Goal: Information Seeking & Learning: Learn about a topic

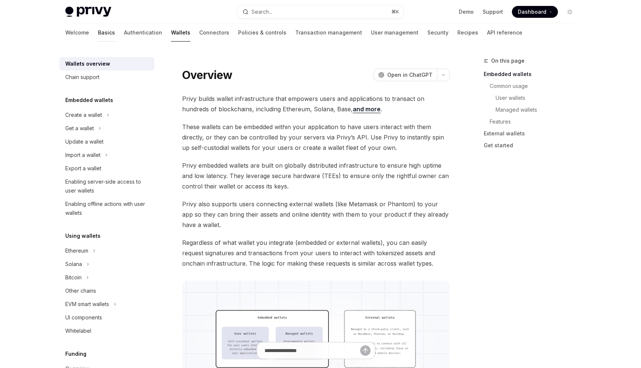
click at [98, 32] on link "Basics" at bounding box center [106, 33] width 17 height 18
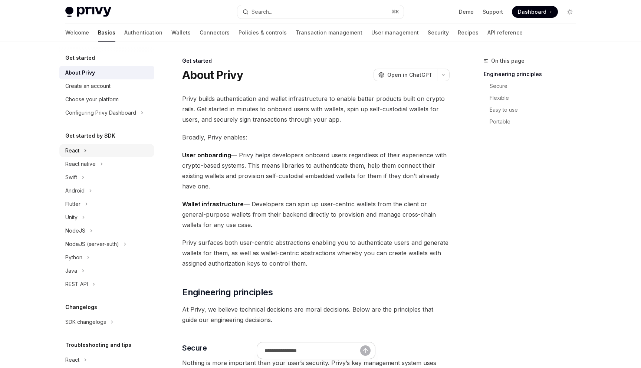
click at [84, 152] on icon at bounding box center [85, 150] width 3 height 9
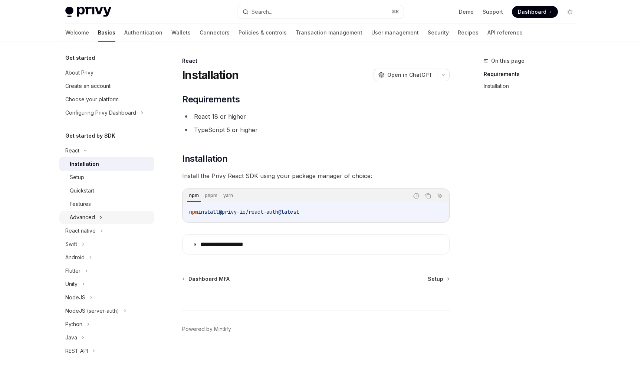
click at [99, 215] on icon at bounding box center [100, 217] width 3 height 9
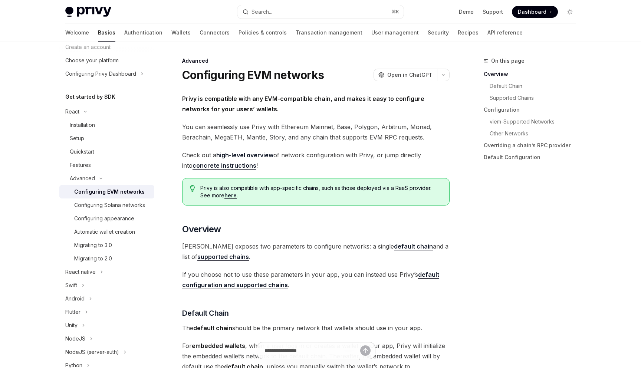
scroll to position [44, 0]
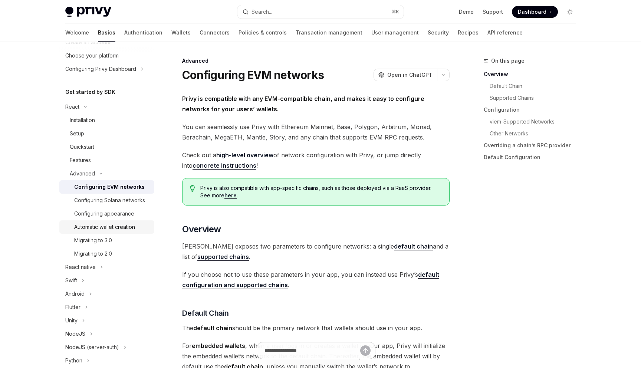
click at [94, 229] on div "Automatic wallet creation" at bounding box center [104, 226] width 61 height 9
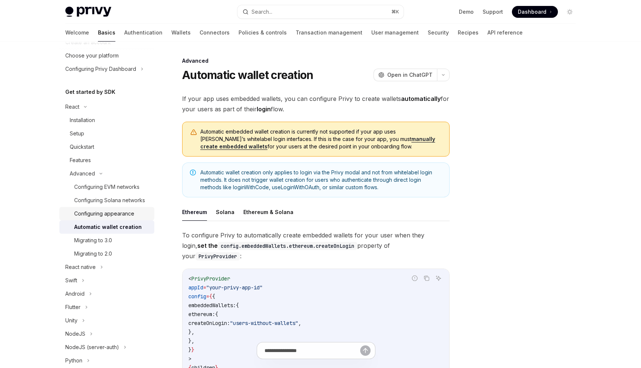
click at [94, 212] on div "Configuring appearance" at bounding box center [104, 213] width 60 height 9
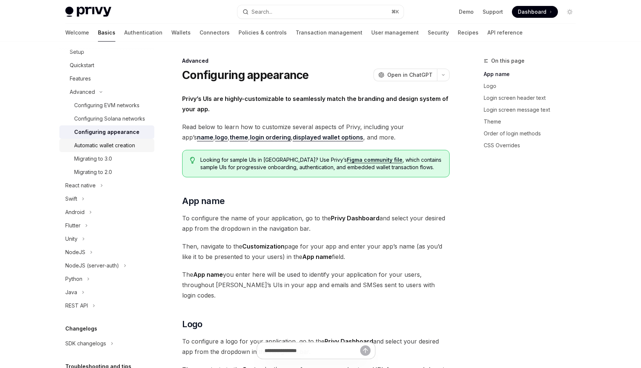
scroll to position [136, 0]
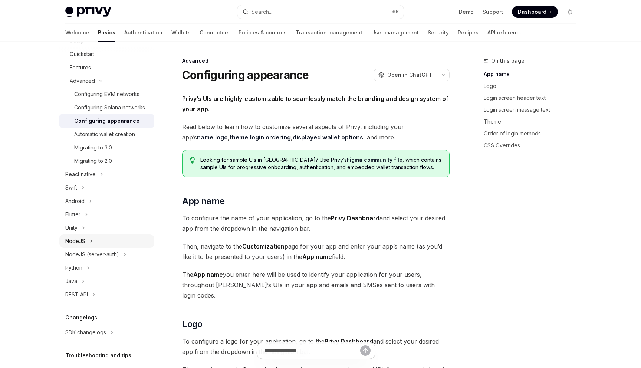
click at [91, 241] on icon at bounding box center [91, 241] width 3 height 9
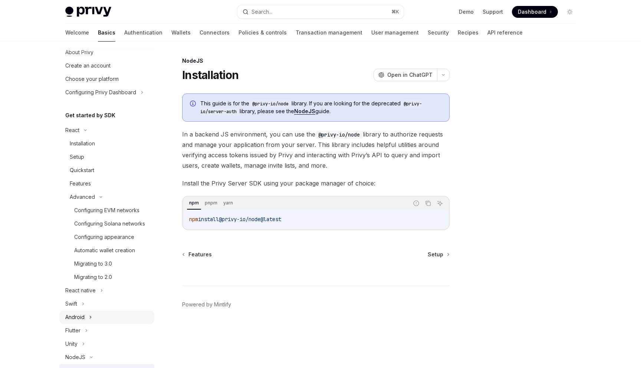
scroll to position [17, 0]
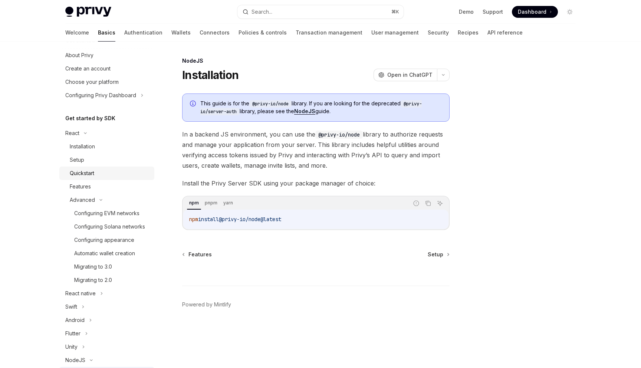
click at [84, 174] on div "Quickstart" at bounding box center [82, 173] width 24 height 9
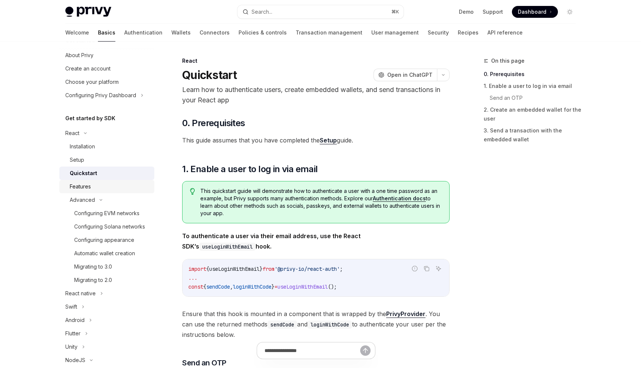
click at [85, 186] on div "Features" at bounding box center [80, 186] width 21 height 9
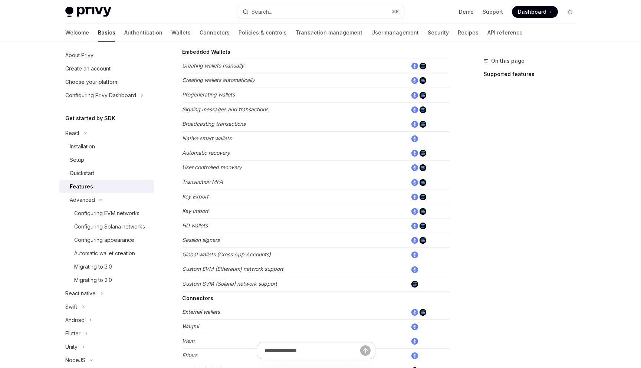
scroll to position [431, 0]
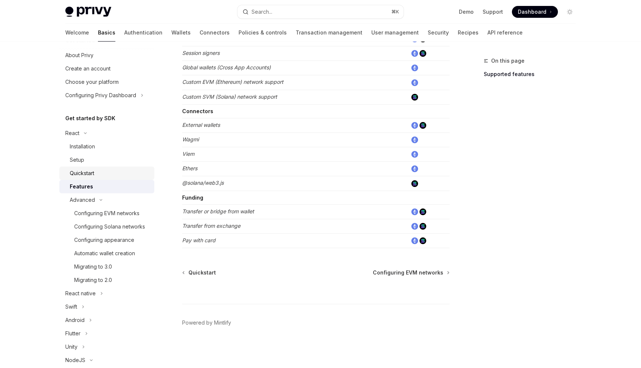
click at [102, 171] on div "Quickstart" at bounding box center [110, 173] width 80 height 9
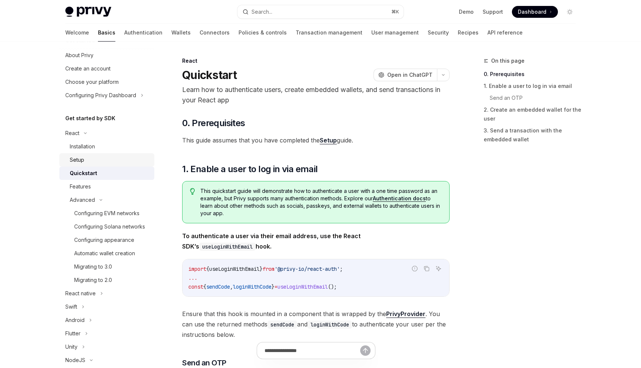
click at [94, 162] on div "Setup" at bounding box center [110, 159] width 80 height 9
type textarea "*"
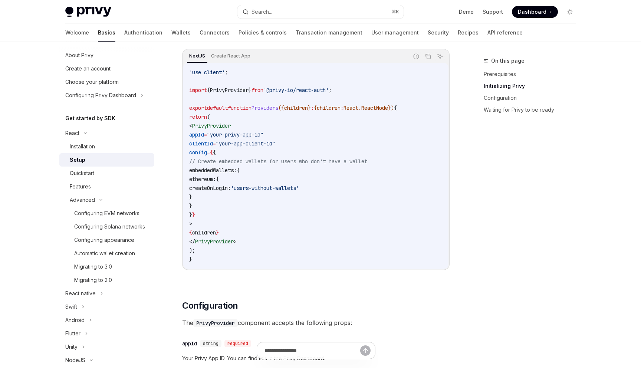
scroll to position [251, 0]
